Goal: Task Accomplishment & Management: Use online tool/utility

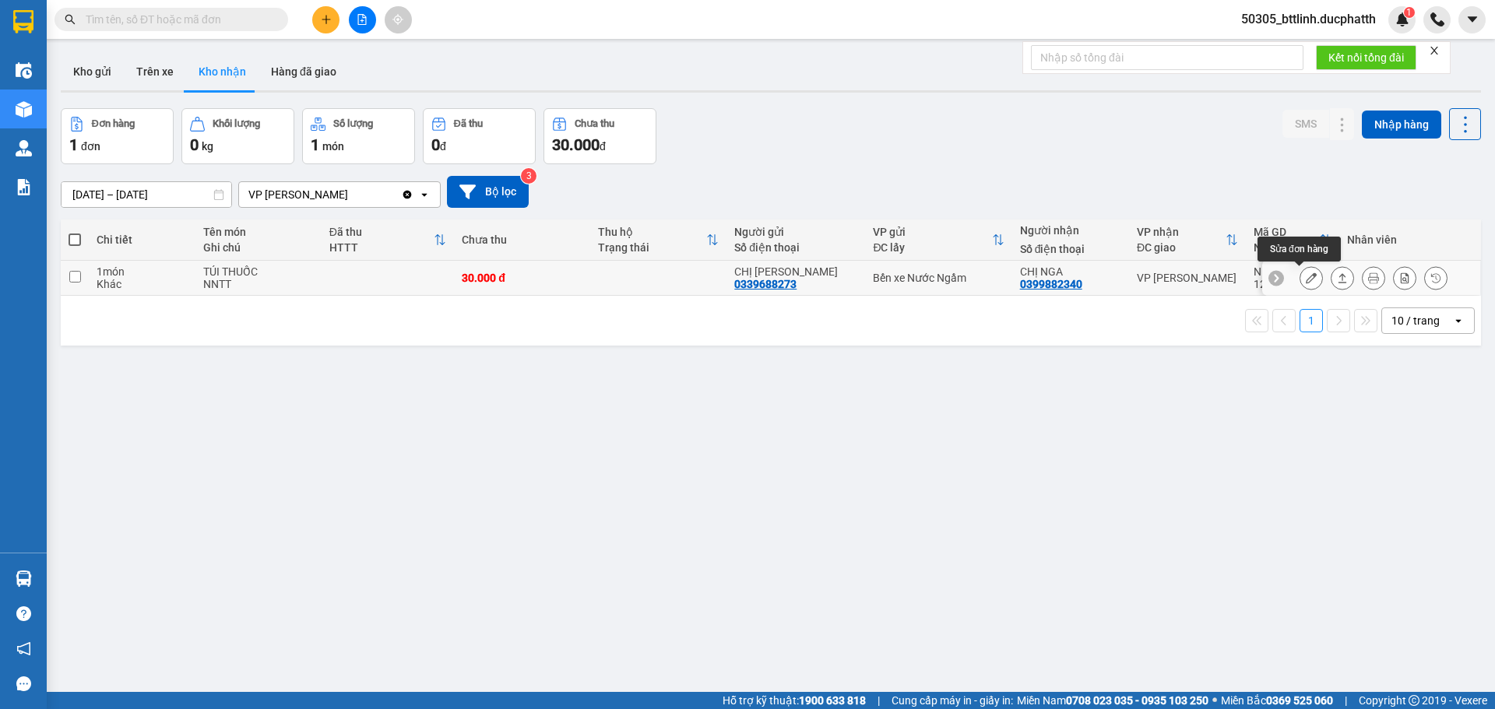
click at [1306, 273] on icon at bounding box center [1311, 278] width 11 height 11
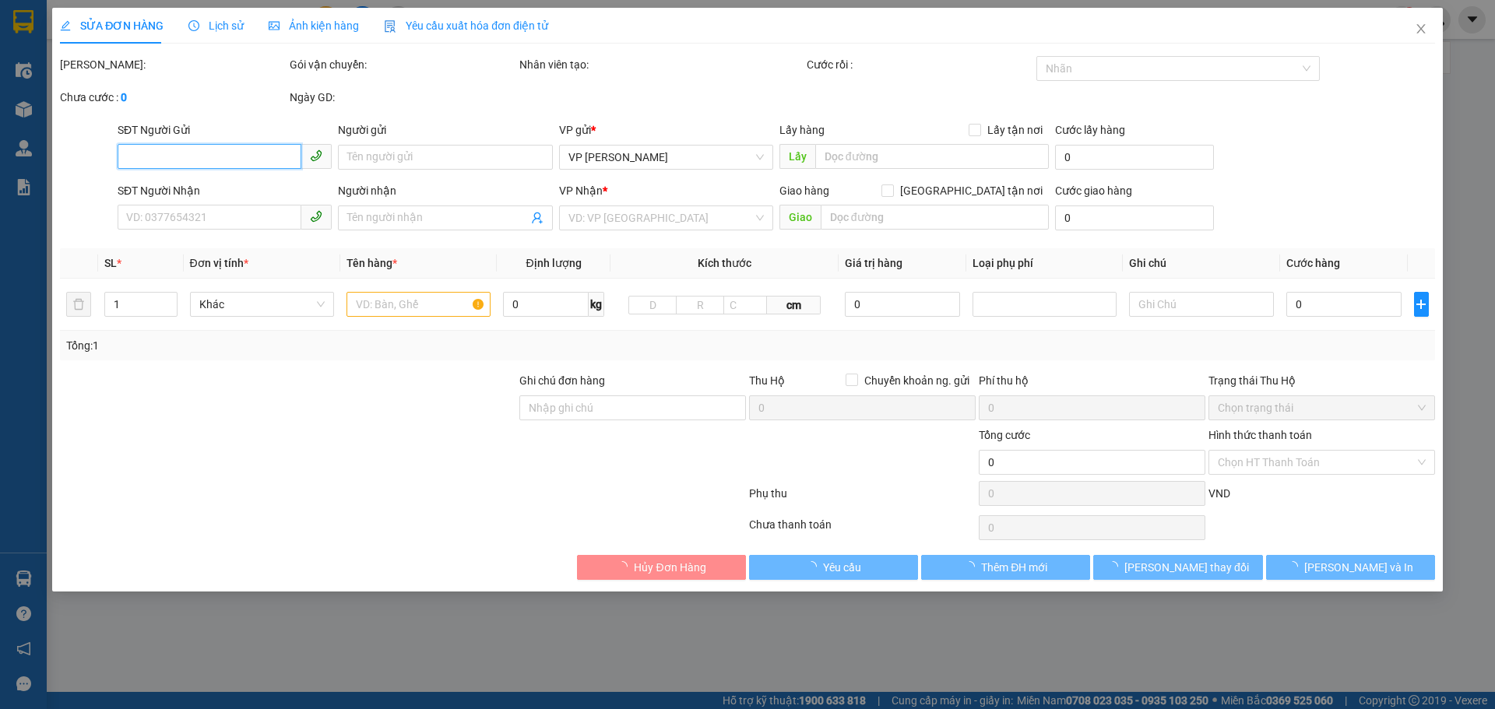
type input "0339688273"
type input "CHỊ [PERSON_NAME]"
type input "0399882340"
type input "CHỊ NGA"
type input "30.000"
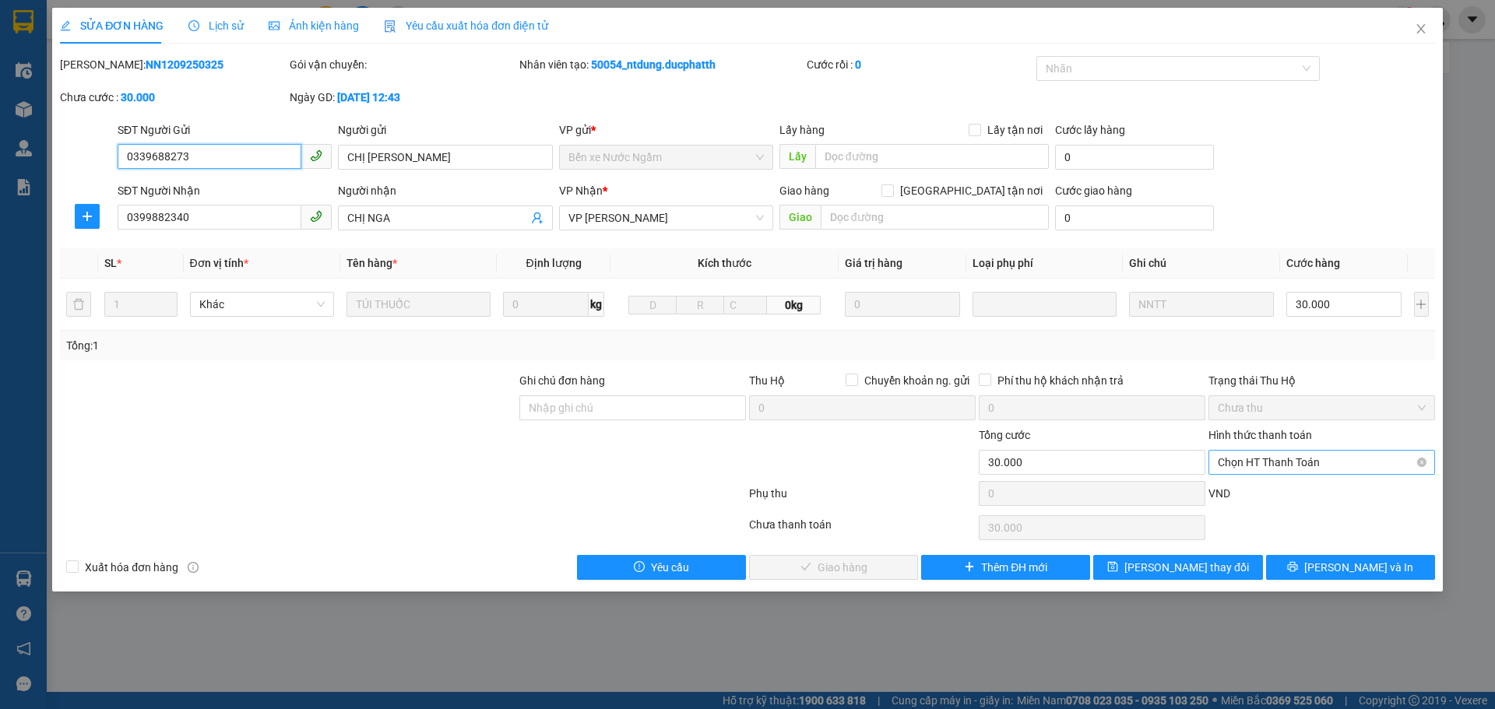
click at [1269, 453] on span "Chọn HT Thanh Toán" at bounding box center [1322, 462] width 208 height 23
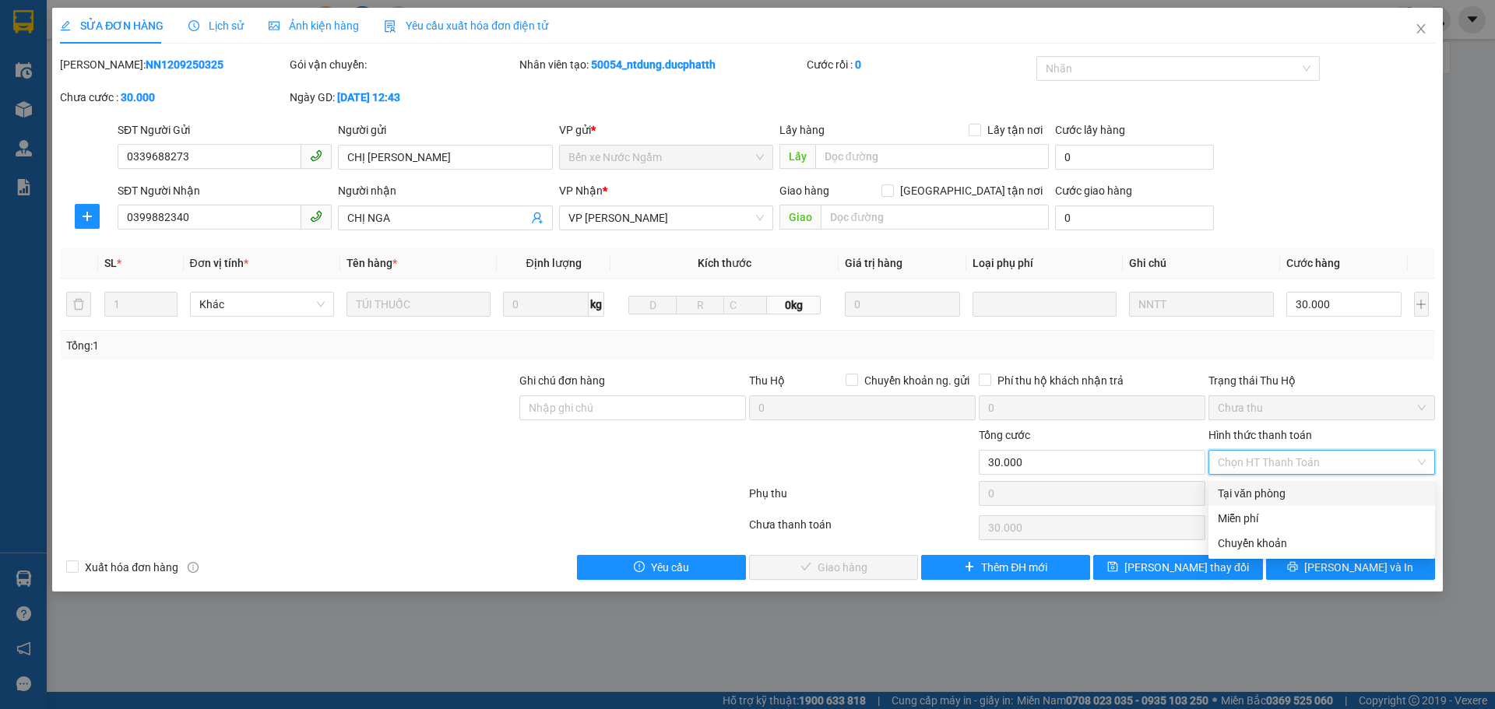
click at [1265, 489] on div "Tại văn phòng" at bounding box center [1322, 493] width 208 height 17
type input "0"
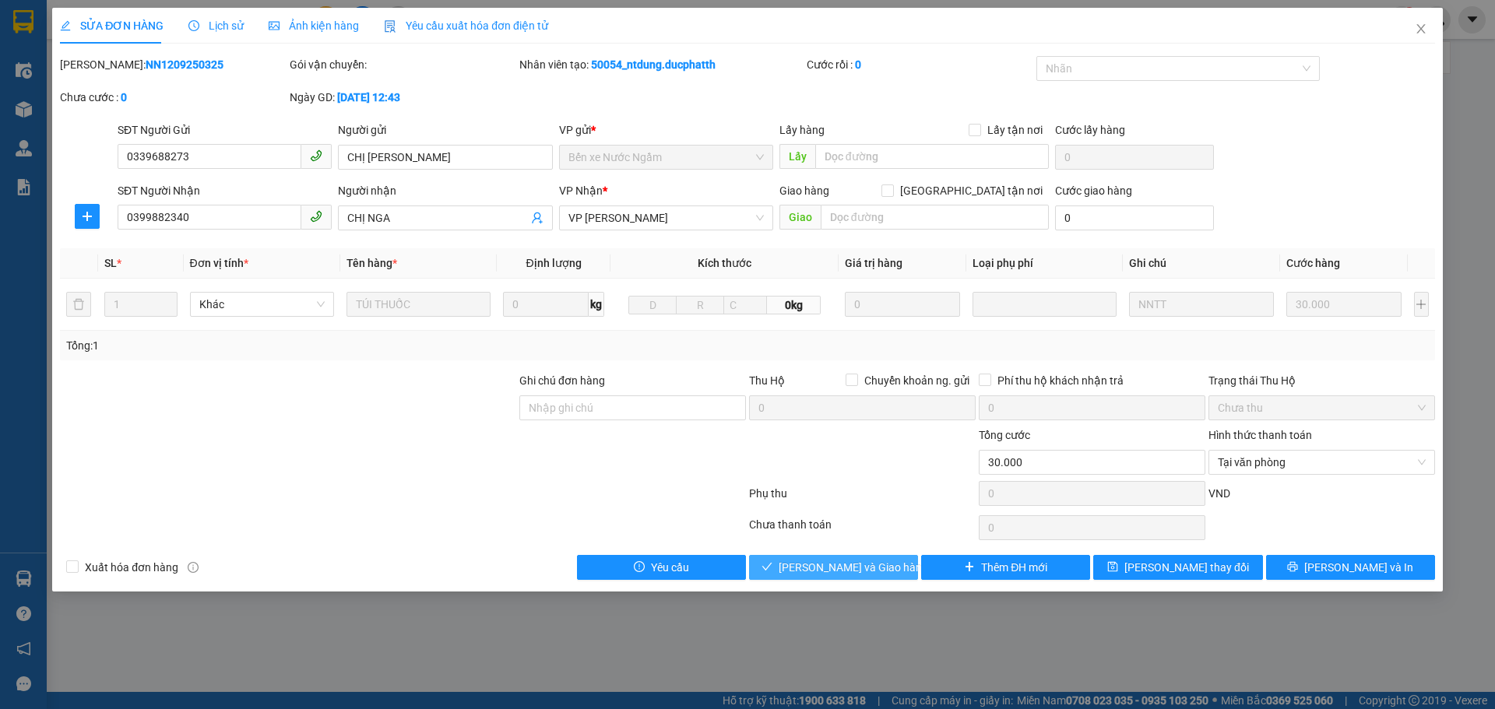
click at [830, 575] on span "[PERSON_NAME] và Giao hàng" at bounding box center [854, 567] width 150 height 17
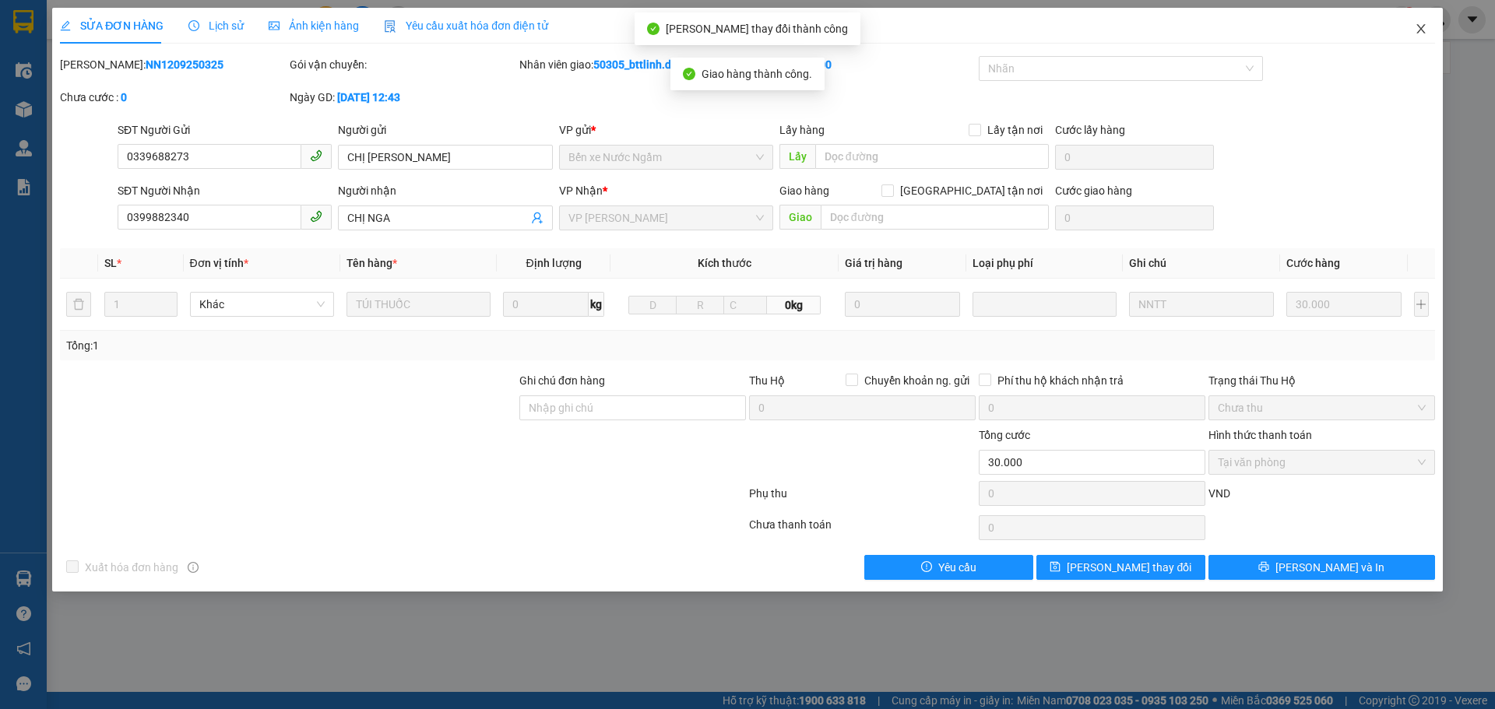
click at [1418, 22] on span "Close" at bounding box center [1421, 30] width 44 height 44
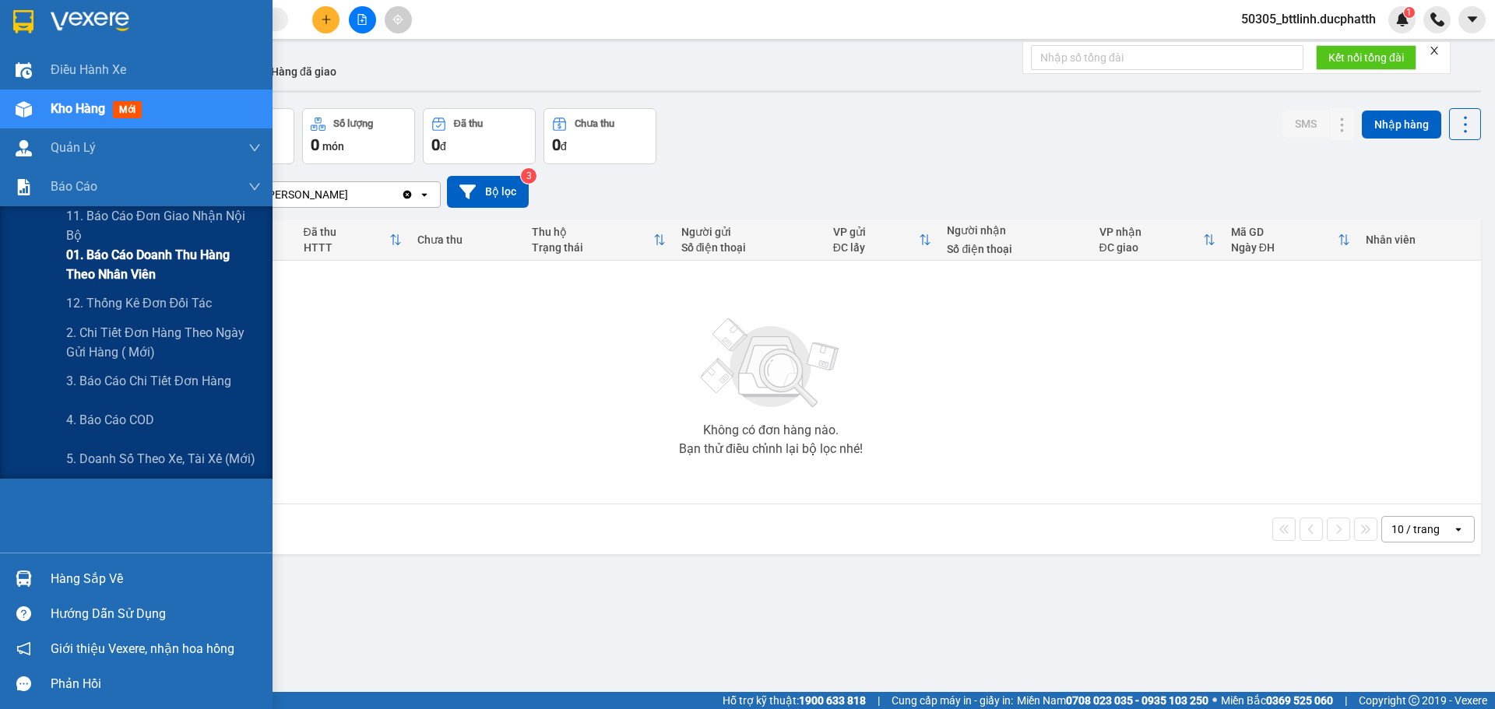
click at [120, 263] on span "01. Báo cáo doanh thu hàng theo nhân viên" at bounding box center [163, 264] width 195 height 39
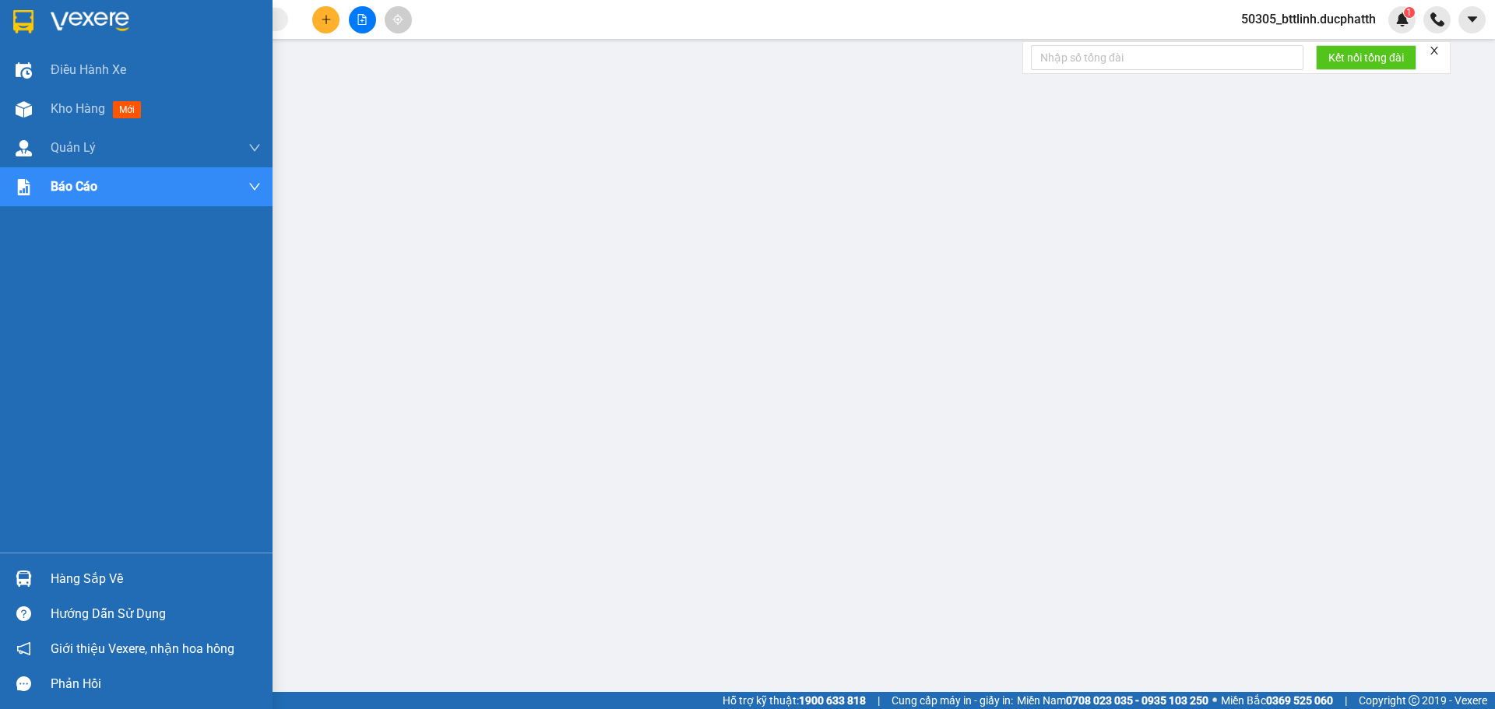
click at [89, 565] on div "Hàng sắp về" at bounding box center [136, 579] width 273 height 35
click at [43, 575] on div "Hàng sắp về" at bounding box center [136, 579] width 273 height 35
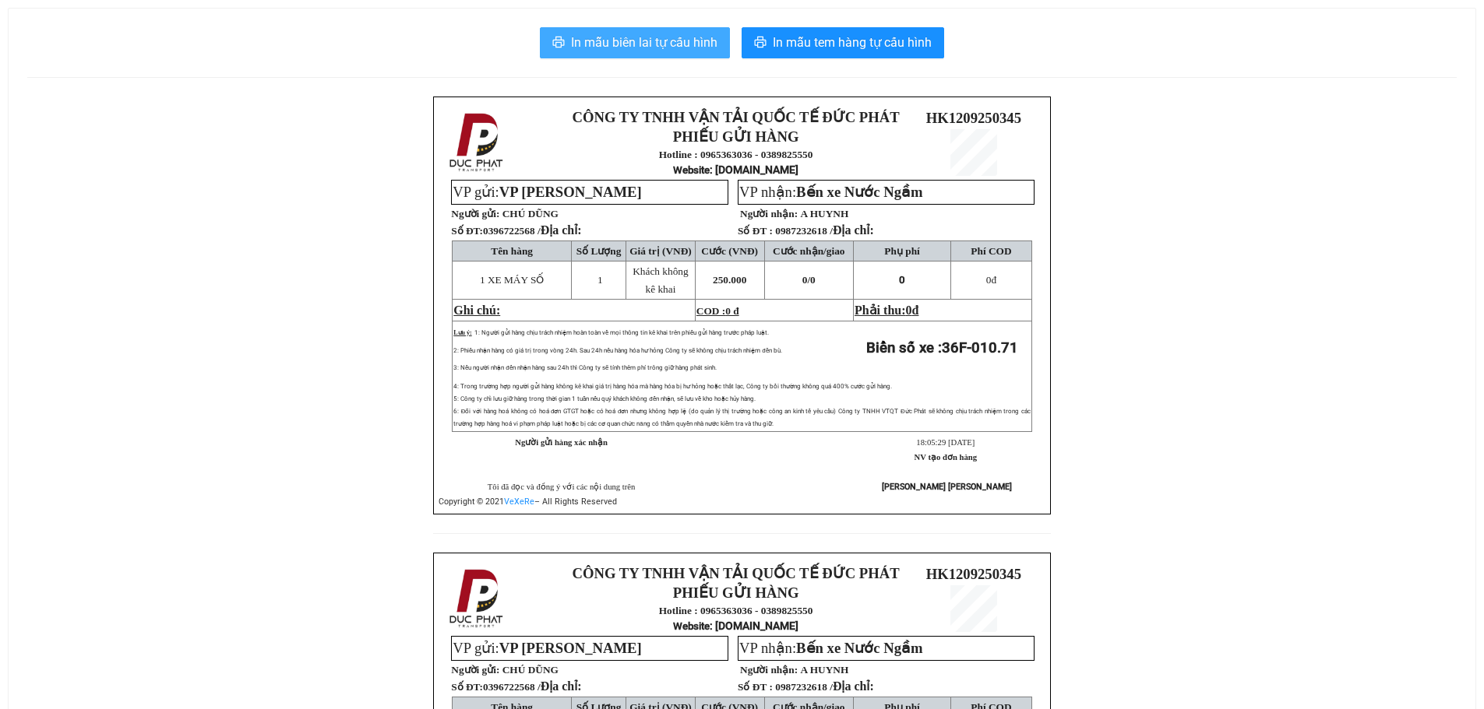
click at [621, 33] on span "In mẫu biên lai tự cấu hình" at bounding box center [644, 42] width 146 height 19
click at [609, 38] on span "In mẫu biên lai tự cấu hình" at bounding box center [644, 42] width 146 height 19
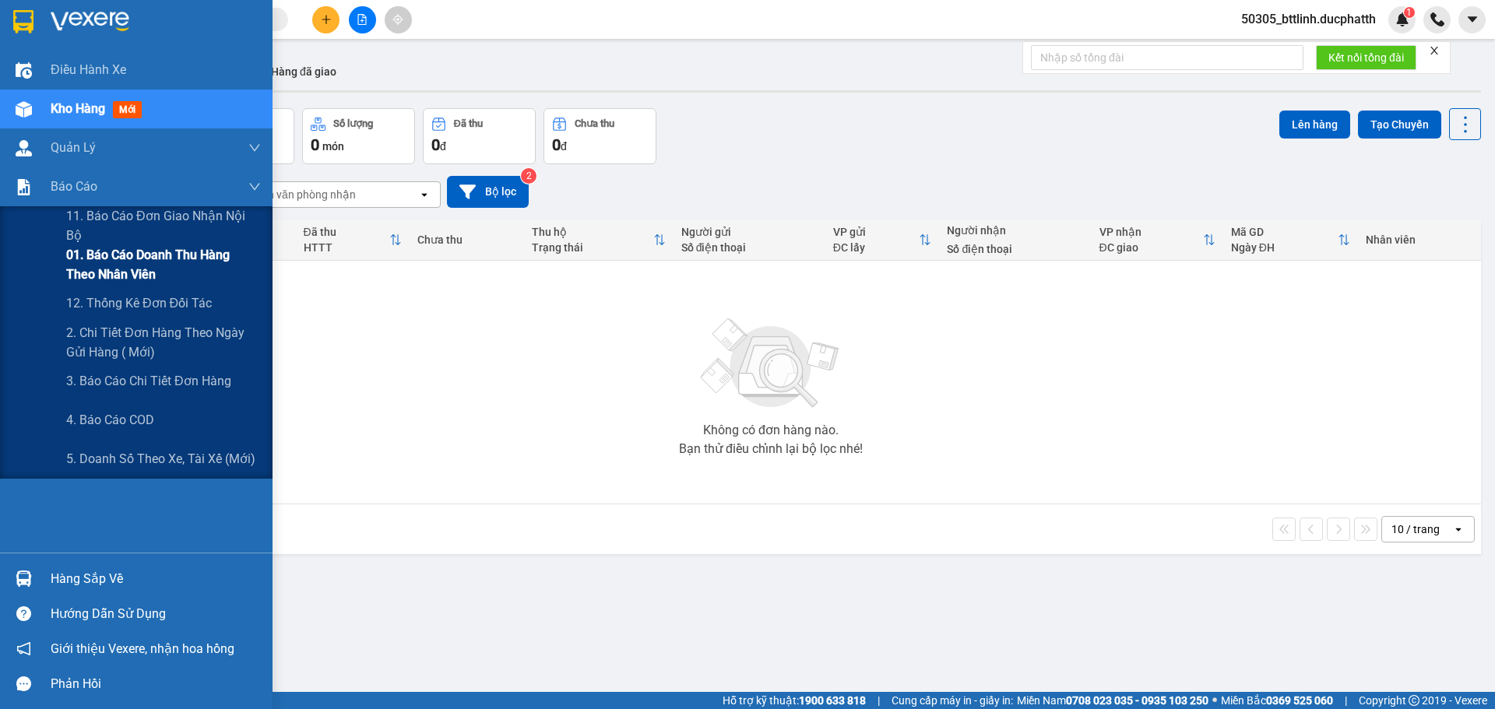
click at [128, 255] on span "01. Báo cáo doanh thu hàng theo nhân viên" at bounding box center [163, 264] width 195 height 39
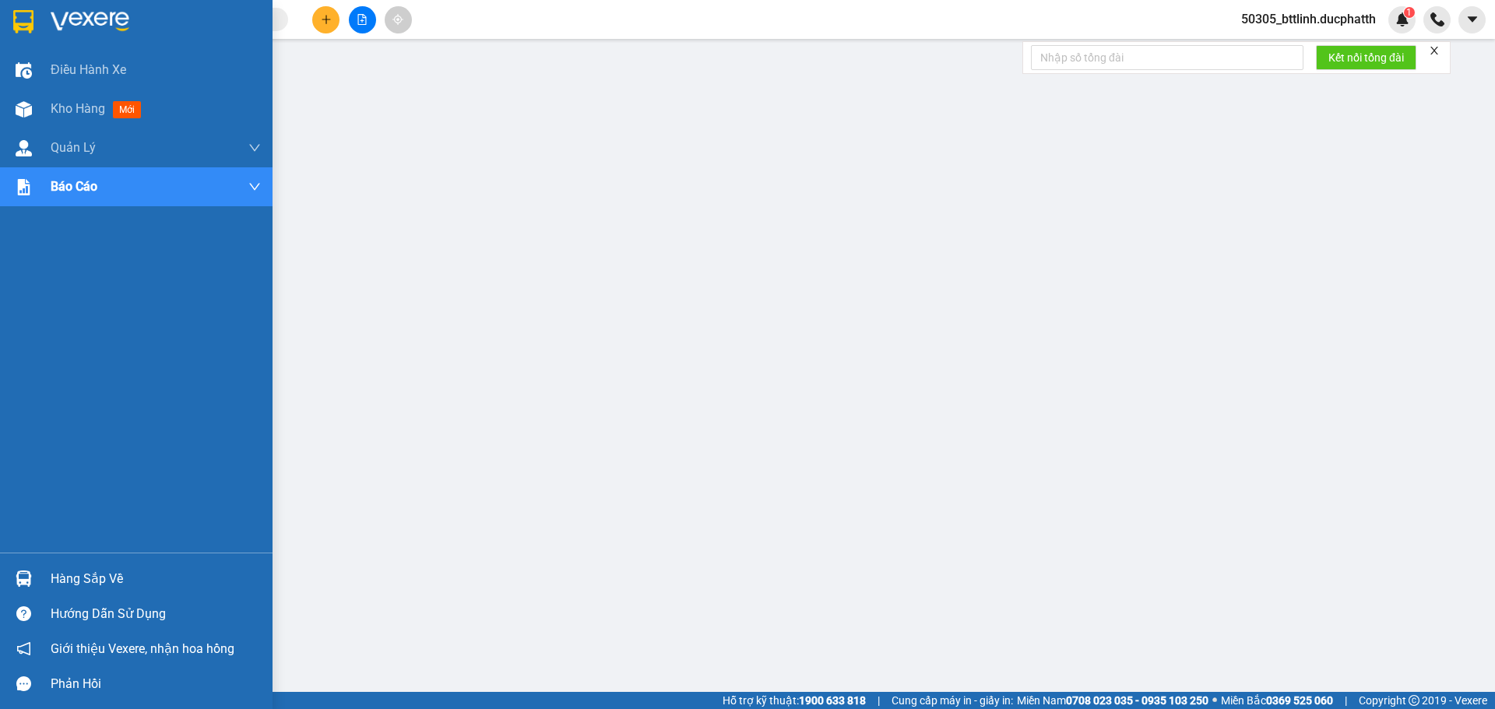
click at [32, 579] on div at bounding box center [23, 578] width 27 height 27
click at [60, 107] on span "Kho hàng" at bounding box center [78, 108] width 55 height 15
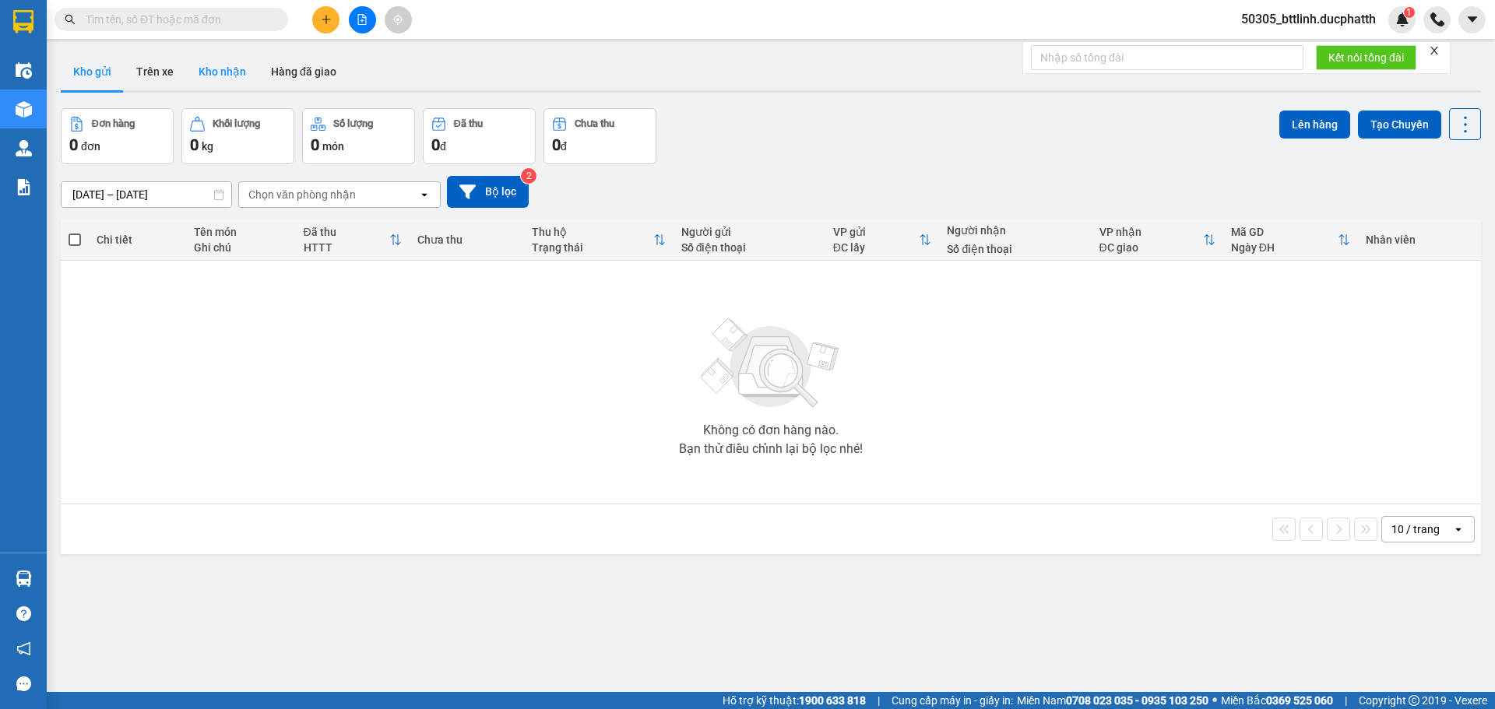
click at [232, 75] on button "Kho nhận" at bounding box center [222, 71] width 72 height 37
click at [315, 63] on button "Hàng đã giao" at bounding box center [304, 71] width 90 height 37
